Goal: Find contact information: Find contact information

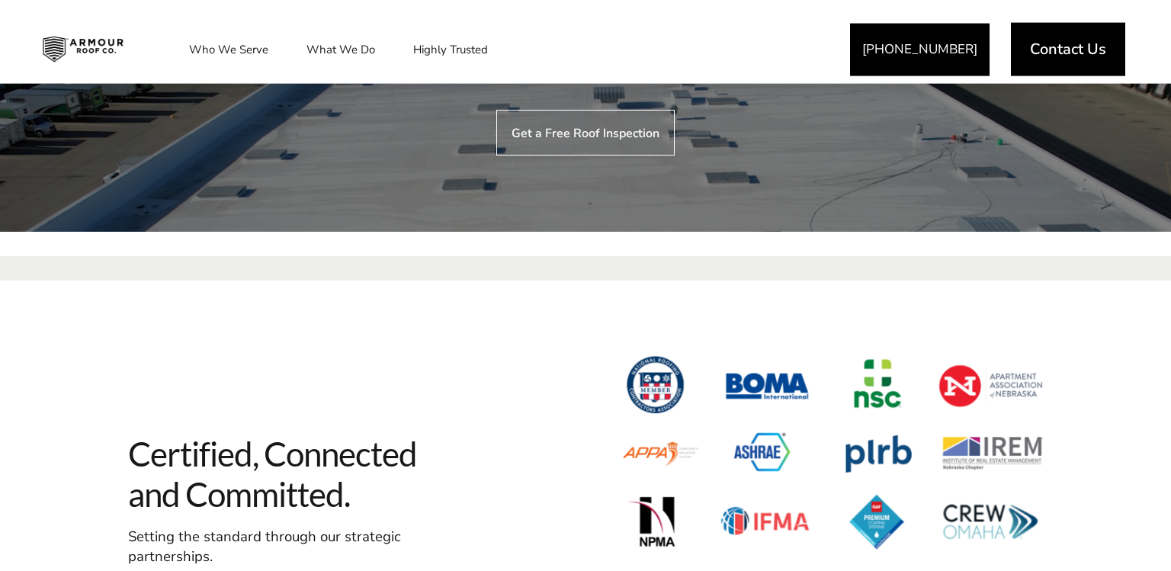
scroll to position [3795, 0]
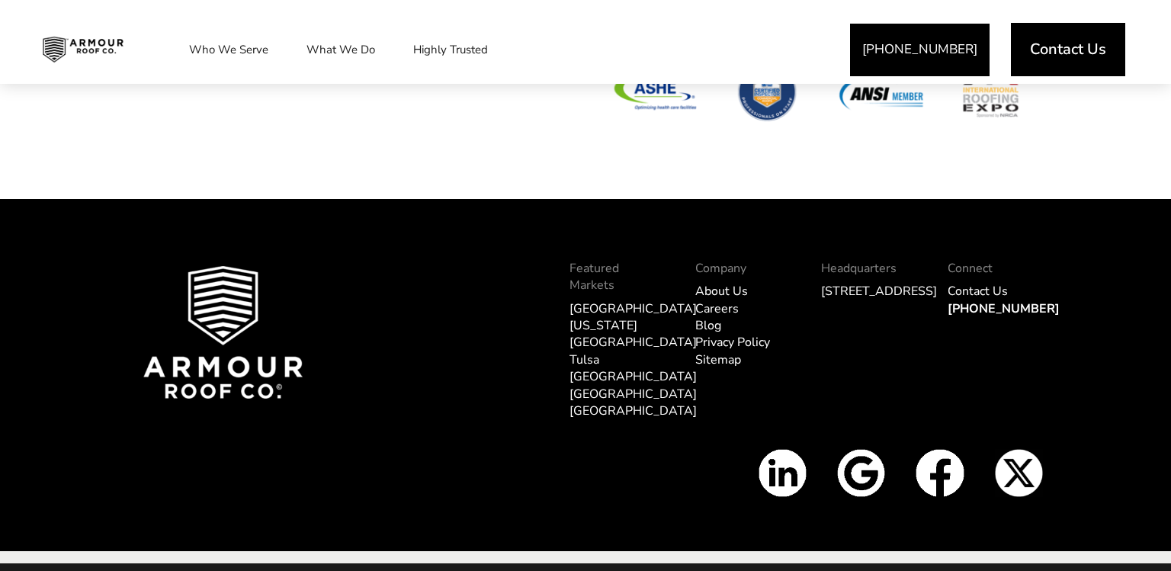
click at [980, 283] on link "Contact Us" at bounding box center [977, 291] width 60 height 17
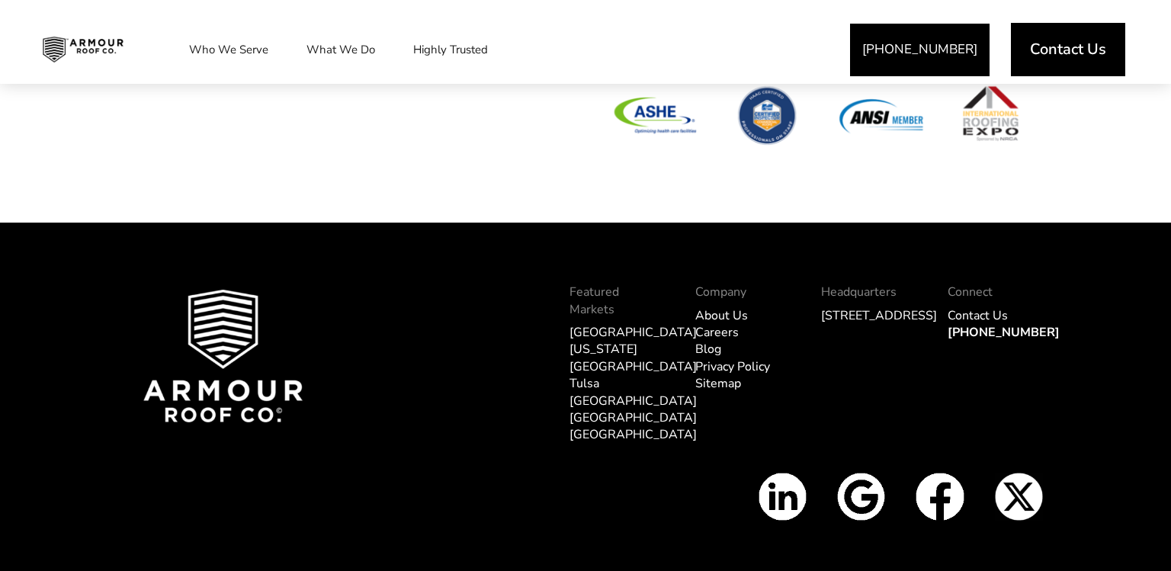
scroll to position [4817, 0]
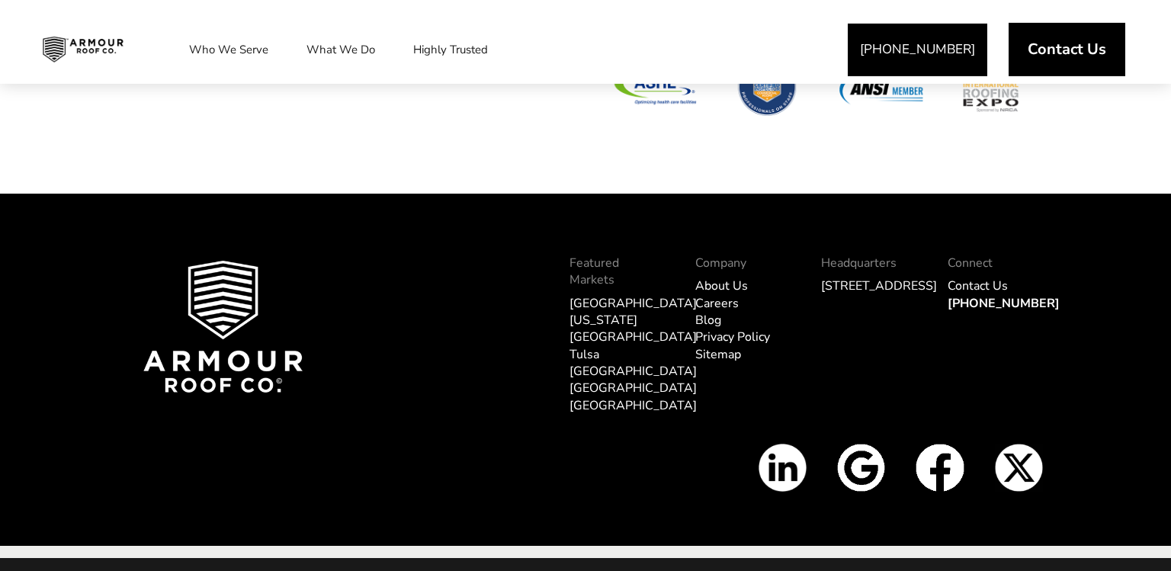
scroll to position [1950, 0]
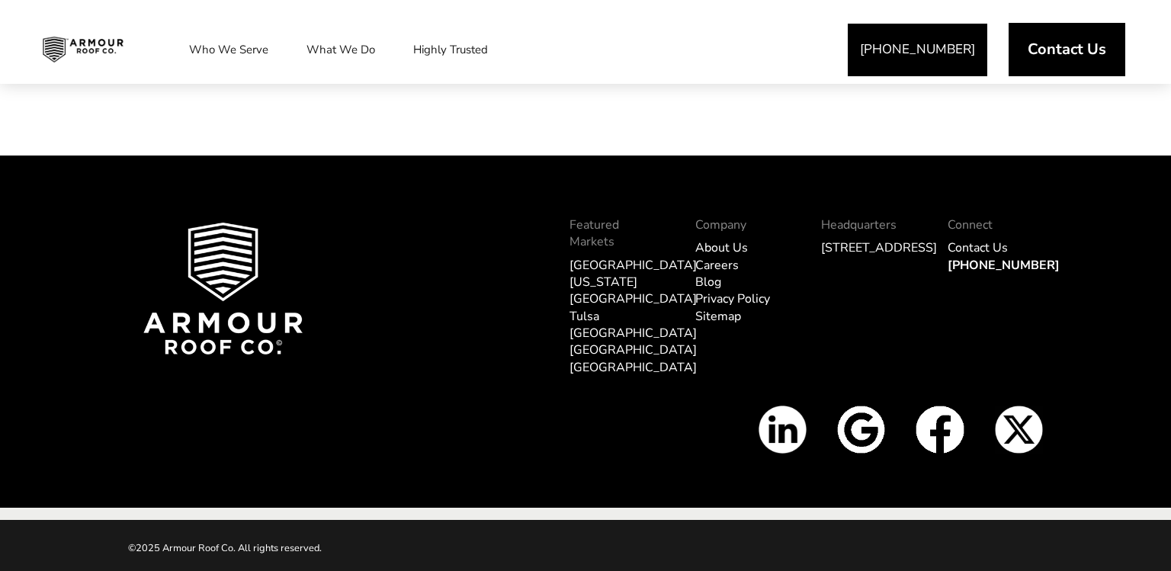
click at [734, 256] on link "About Us" at bounding box center [721, 247] width 53 height 17
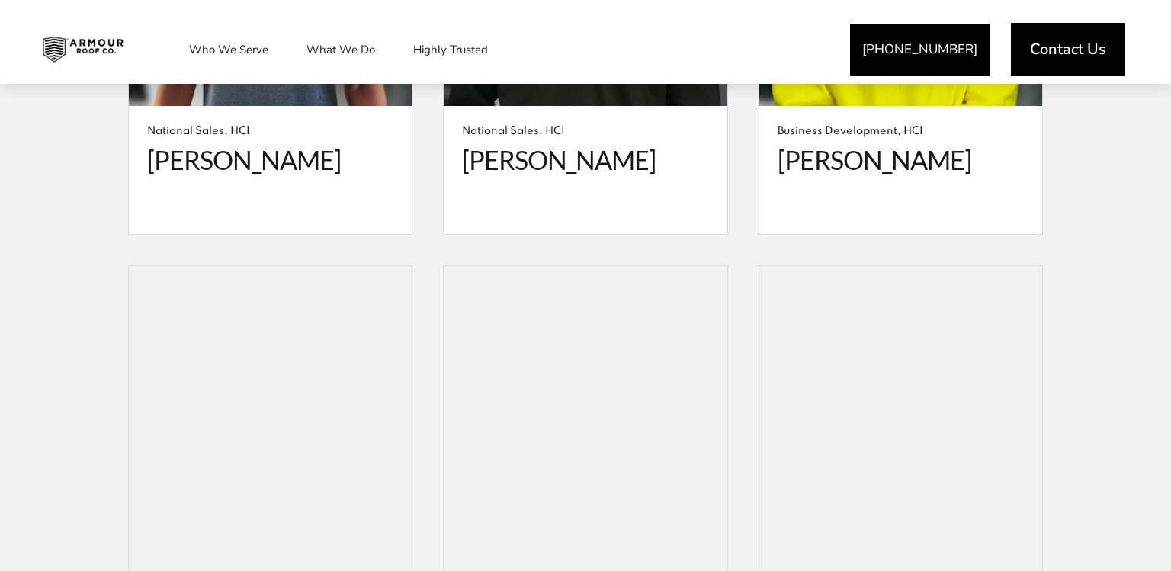
scroll to position [5737, 0]
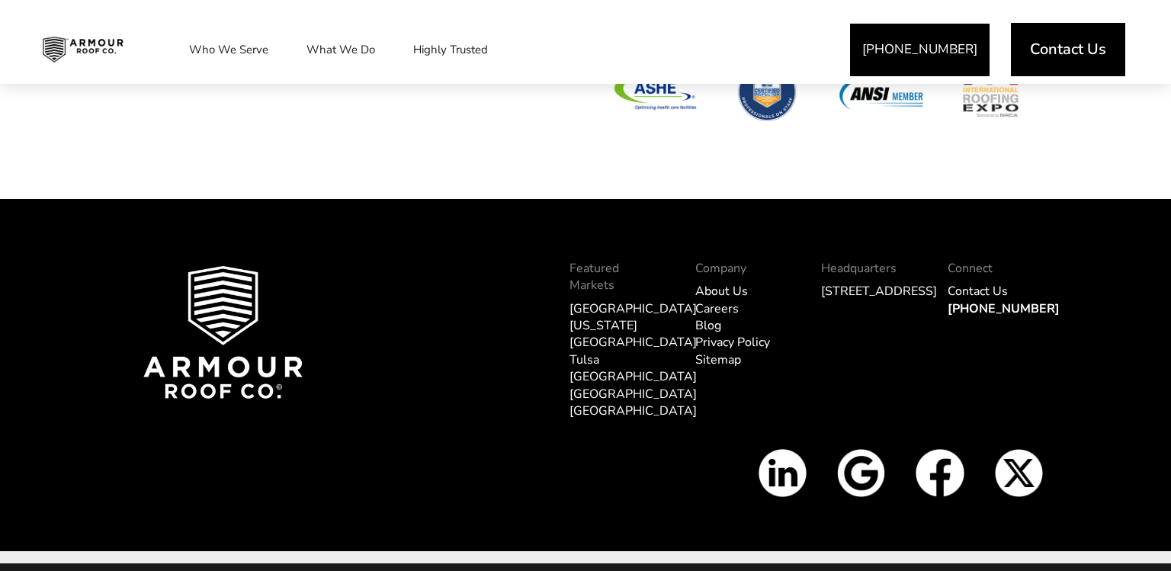
click at [730, 334] on link "Privacy Policy" at bounding box center [732, 342] width 75 height 17
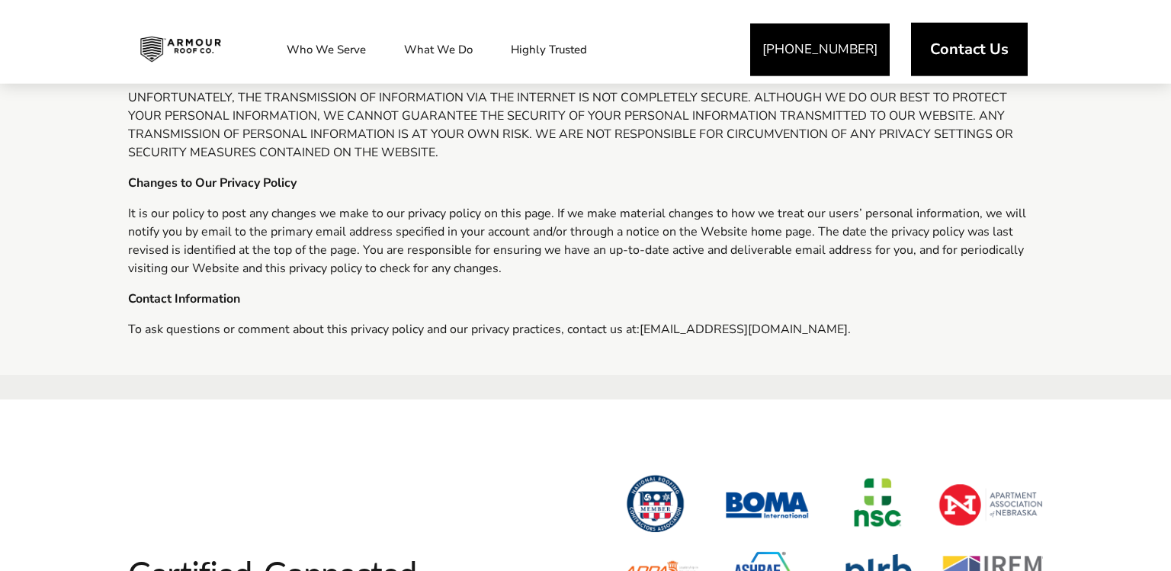
scroll to position [3936, 0]
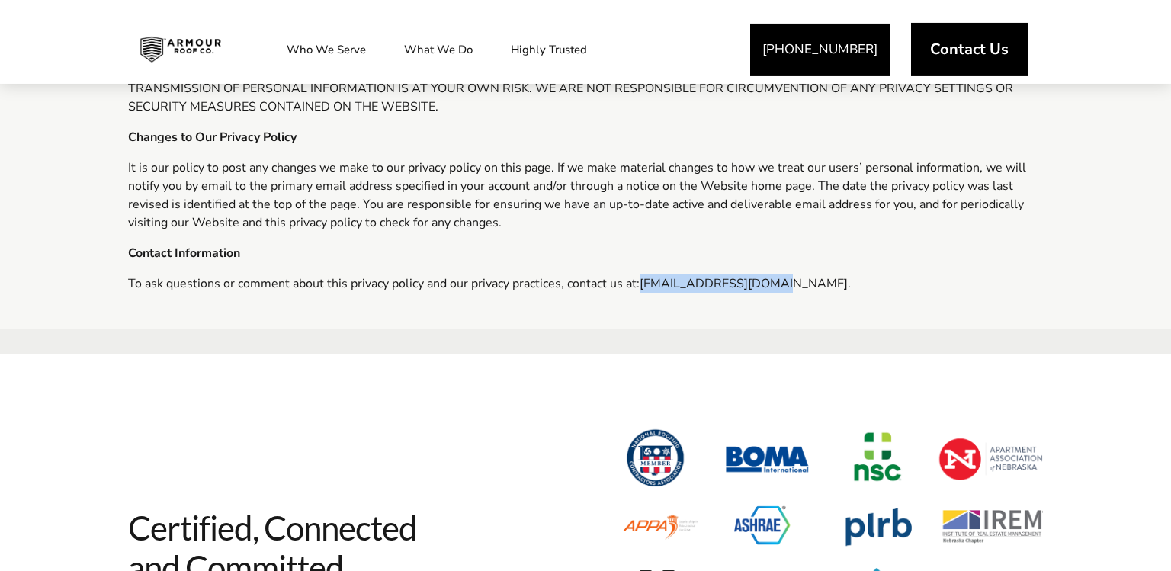
drag, startPoint x: 640, startPoint y: 290, endPoint x: 770, endPoint y: 292, distance: 129.6
click at [770, 292] on p "To ask questions or comment about this privacy policy and our privacy practices…" at bounding box center [585, 283] width 915 height 18
copy p "info@armourroofco.com"
